Goal: Find contact information: Find contact information

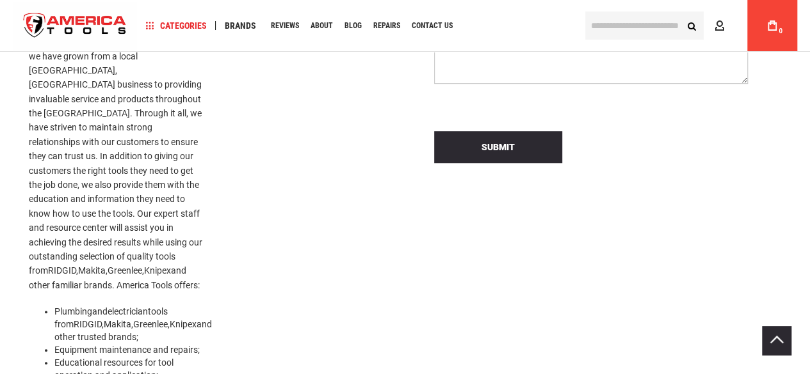
click at [769, 342] on icon at bounding box center [776, 340] width 15 height 15
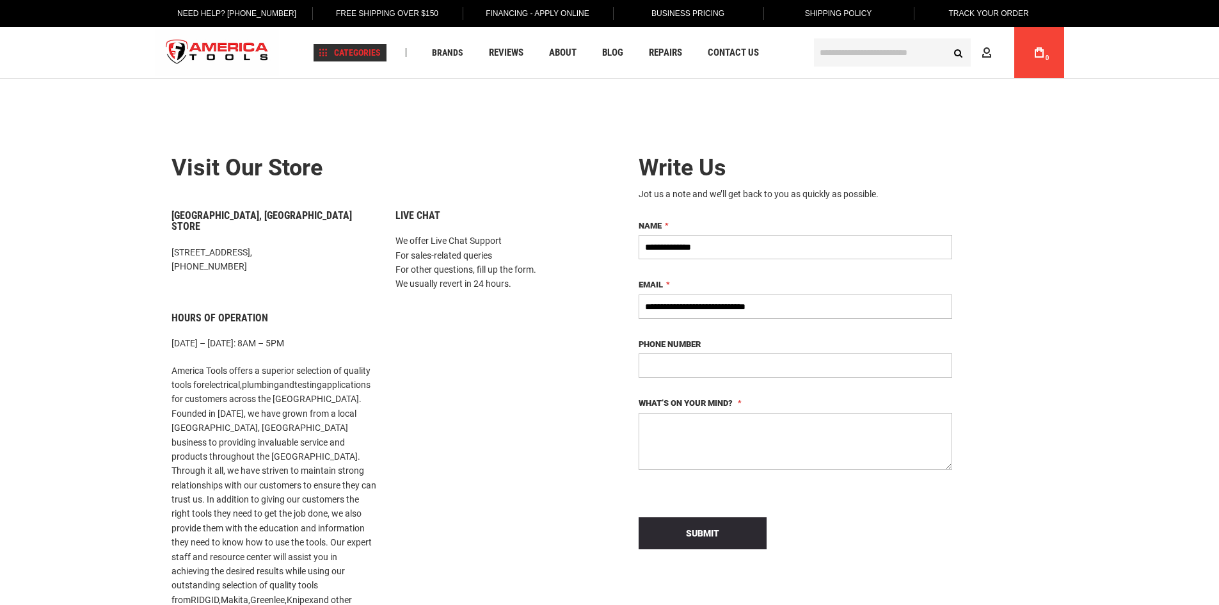
drag, startPoint x: 440, startPoint y: 388, endPoint x: 456, endPoint y: 240, distance: 148.7
click at [450, 374] on div "Live Chat We offer Live Chat Support For sales-related queries For other questi…" at bounding box center [498, 488] width 224 height 556
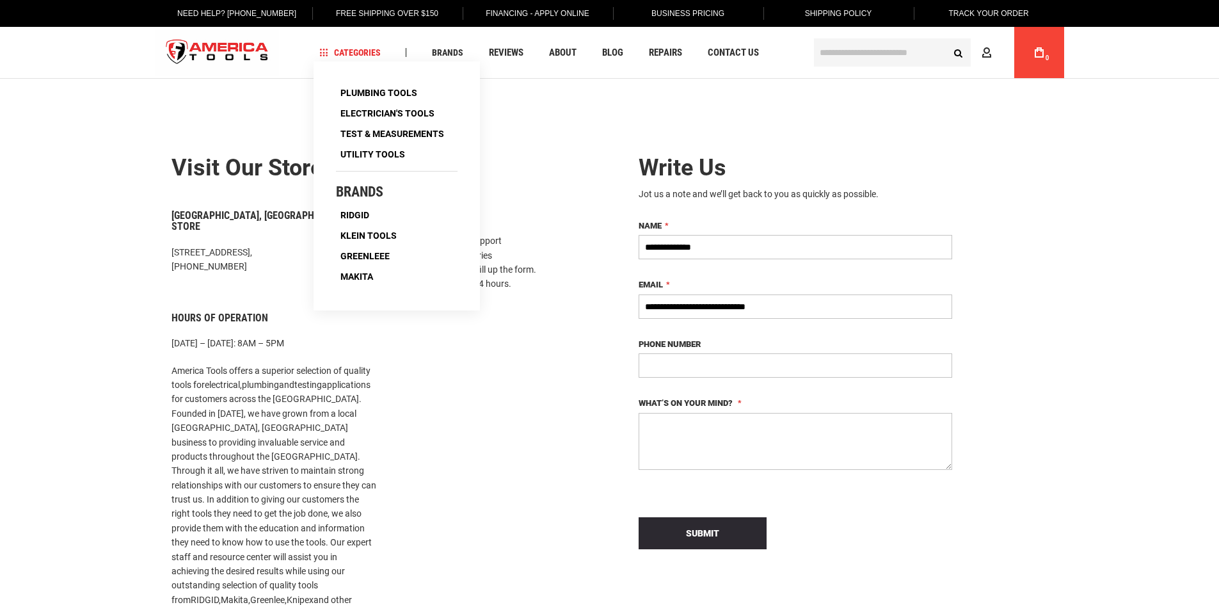
click at [520, 362] on div "Live Chat We offer Live Chat Support For sales-related queries For other questi…" at bounding box center [498, 488] width 224 height 556
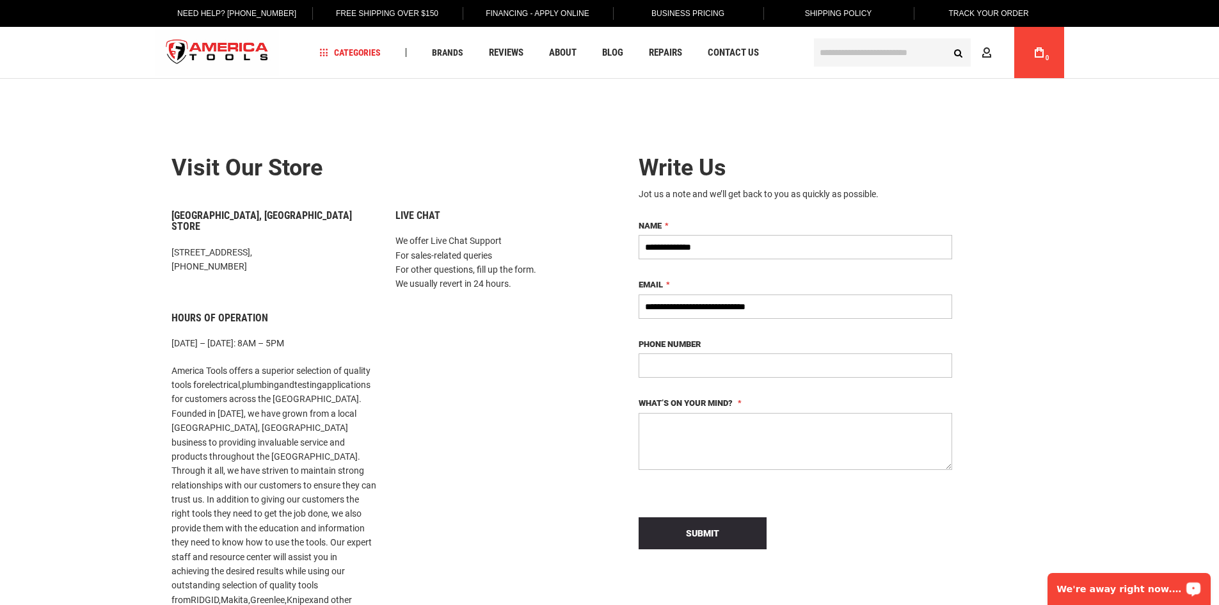
click at [809, 374] on p "We're away right now. Please check back later!" at bounding box center [1120, 589] width 127 height 10
drag, startPoint x: 726, startPoint y: 58, endPoint x: 537, endPoint y: 232, distance: 257.3
click at [726, 60] on link "Contact Us" at bounding box center [733, 52] width 63 height 17
